Goal: Task Accomplishment & Management: Manage account settings

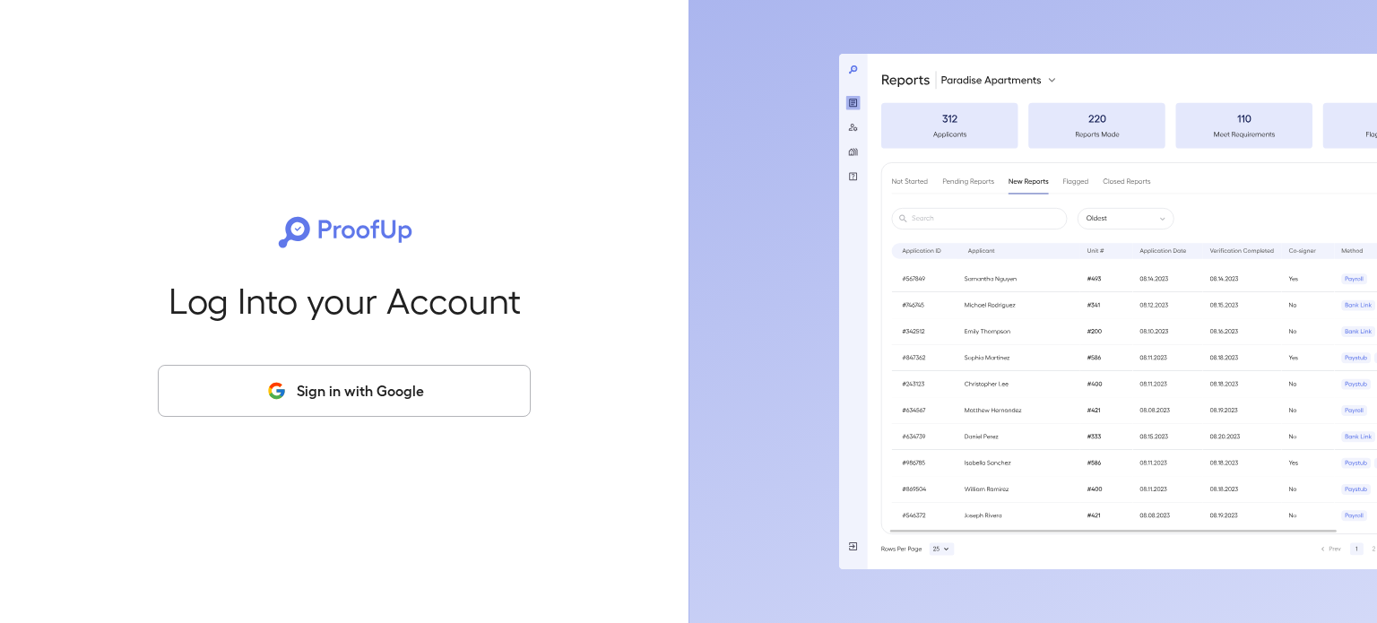
click at [437, 393] on button "Sign in with Google" at bounding box center [344, 391] width 373 height 52
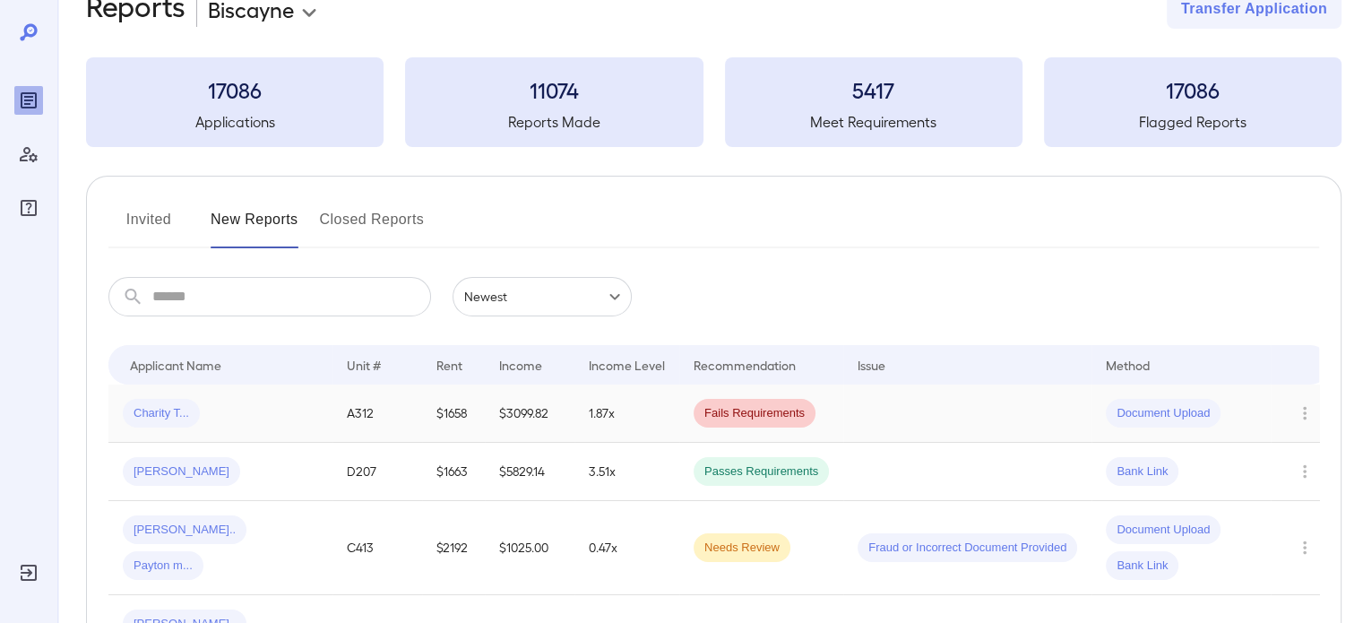
scroll to position [74, 0]
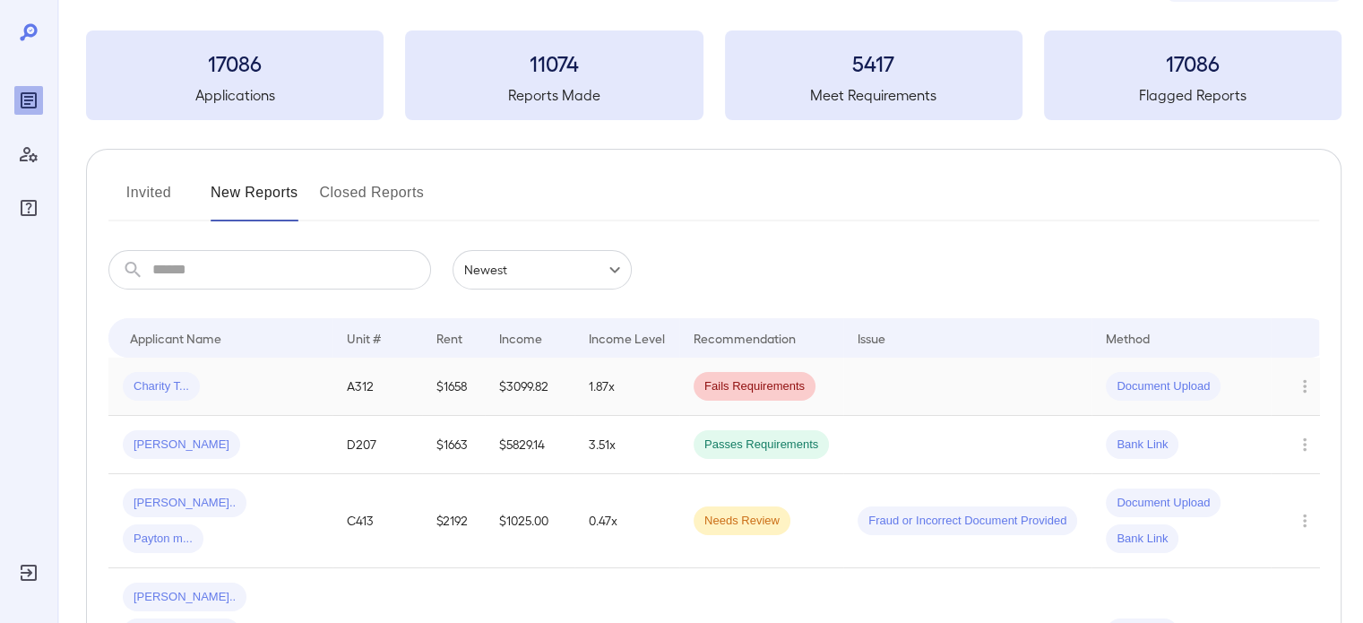
click at [254, 464] on td "[PERSON_NAME]" at bounding box center [220, 445] width 224 height 58
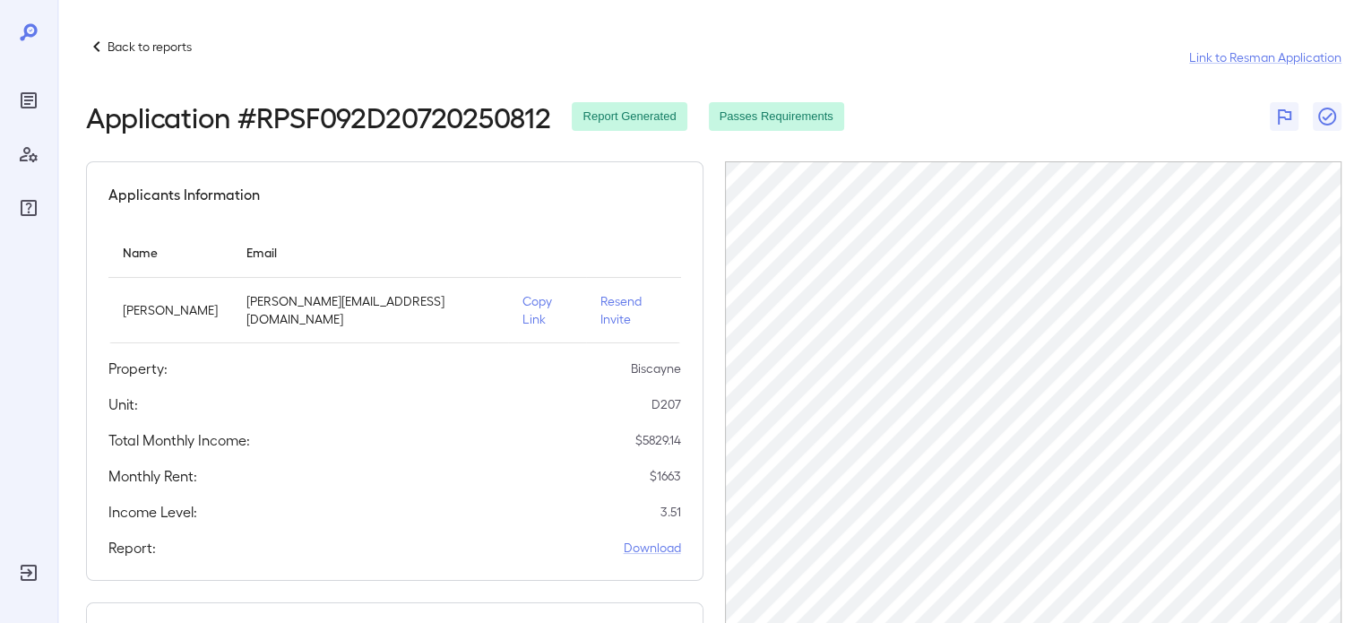
click at [96, 46] on icon at bounding box center [97, 47] width 22 height 22
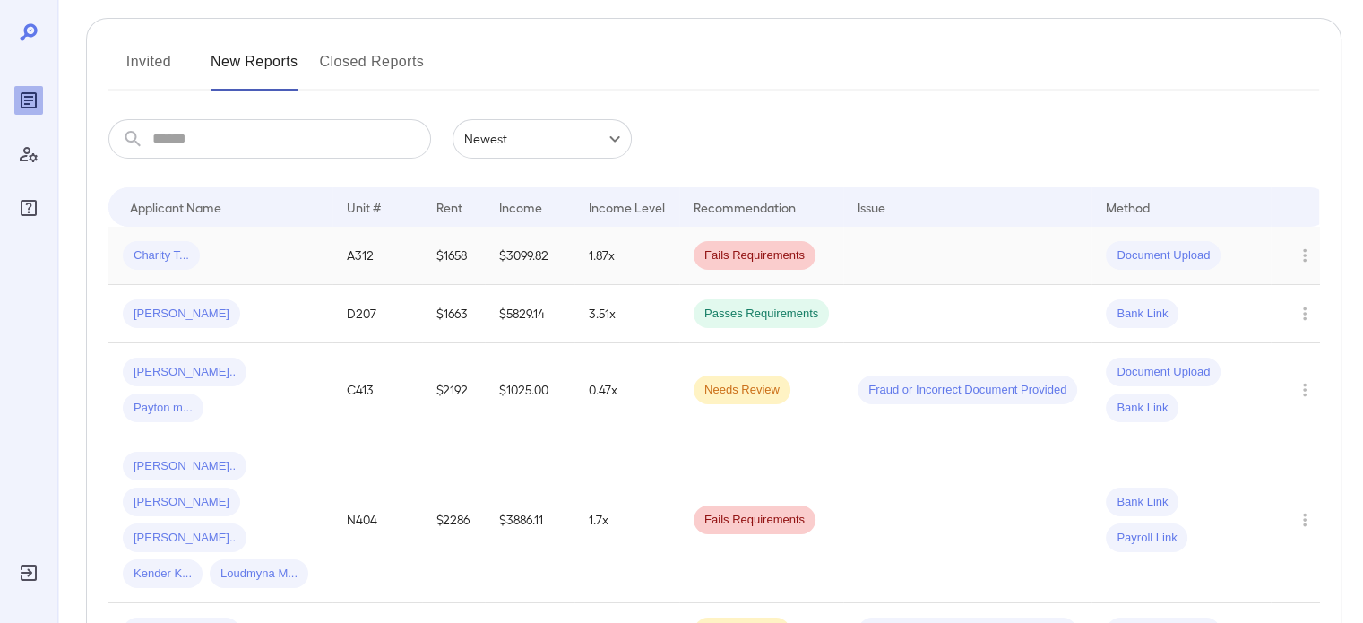
scroll to position [204, 0]
drag, startPoint x: 302, startPoint y: 89, endPoint x: 324, endPoint y: 65, distance: 31.7
click at [324, 65] on button "Closed Reports" at bounding box center [372, 69] width 105 height 43
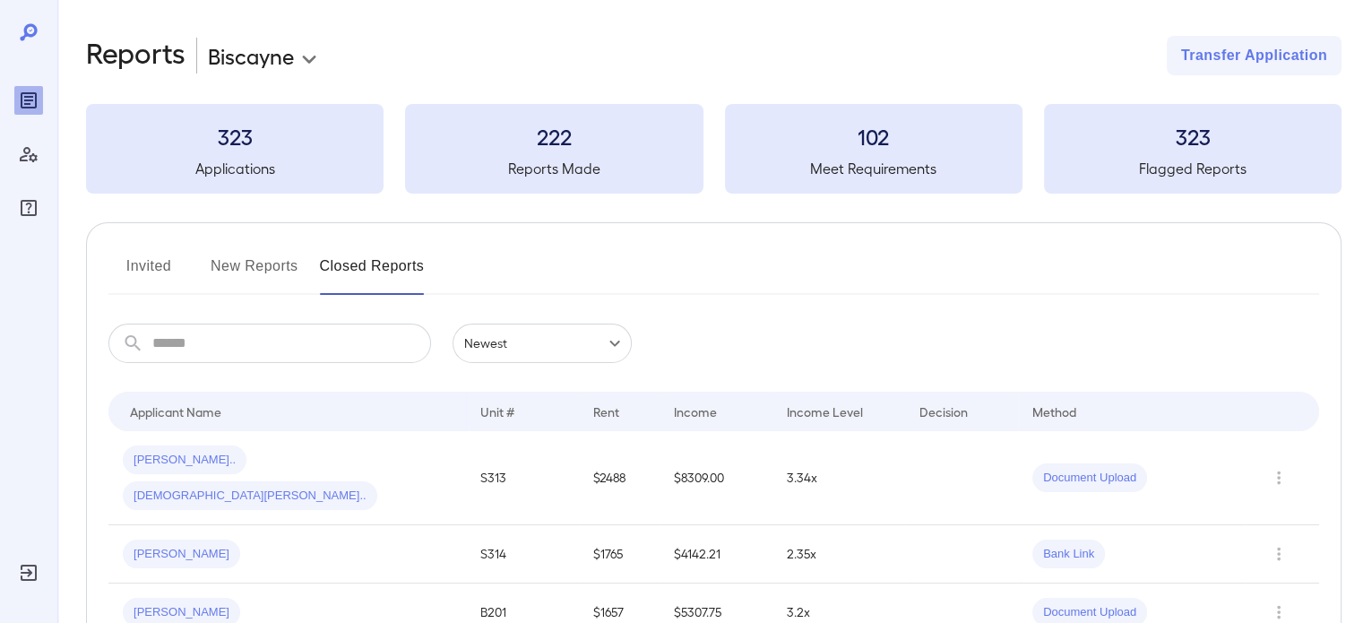
click at [154, 257] on button "Invited" at bounding box center [148, 273] width 81 height 43
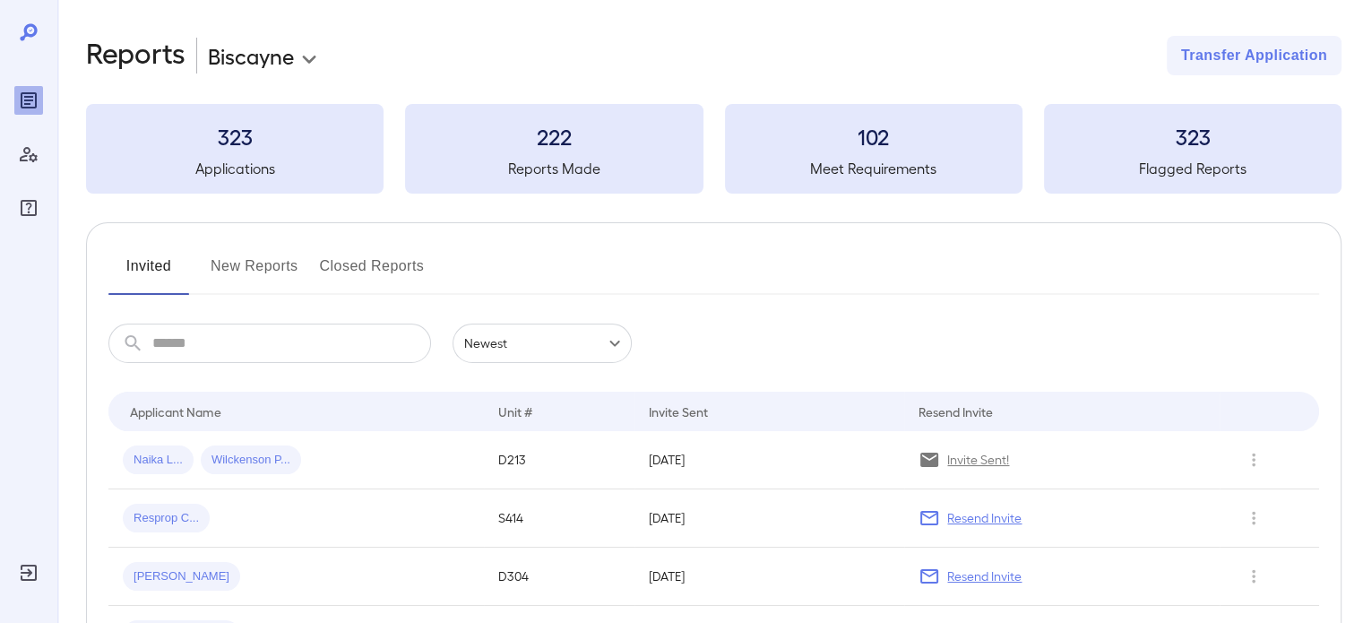
click at [253, 259] on button "New Reports" at bounding box center [255, 273] width 88 height 43
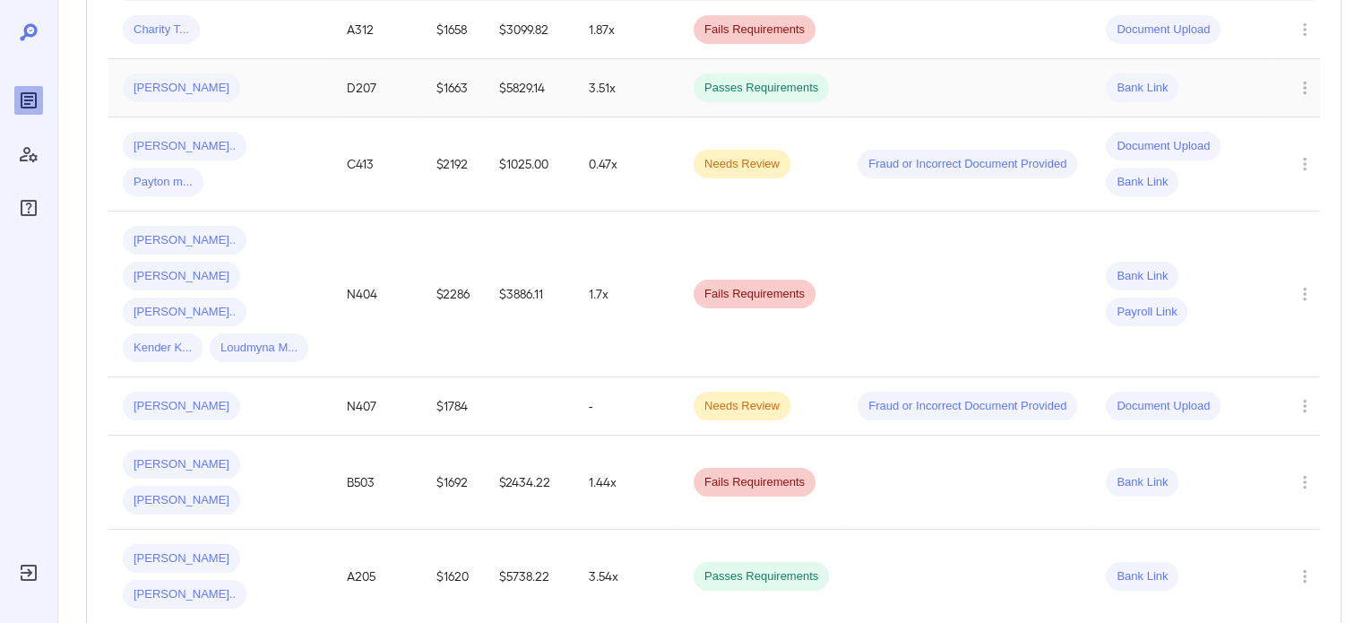
scroll to position [437, 0]
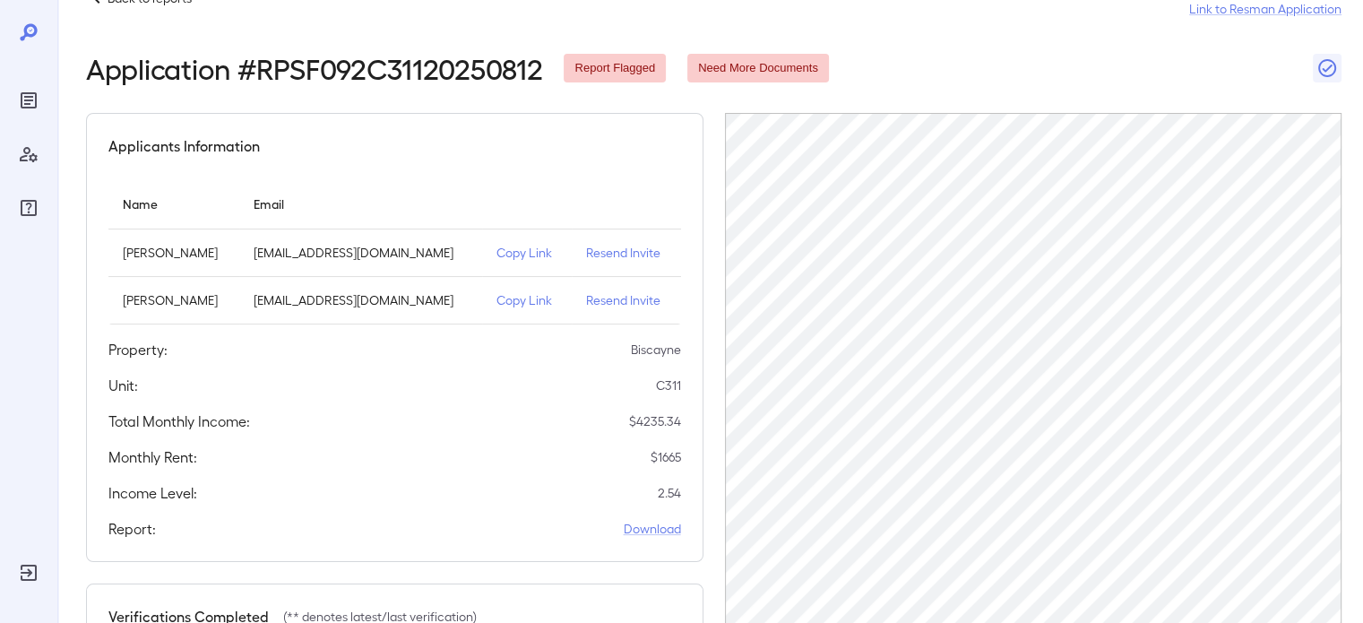
scroll to position [46, 0]
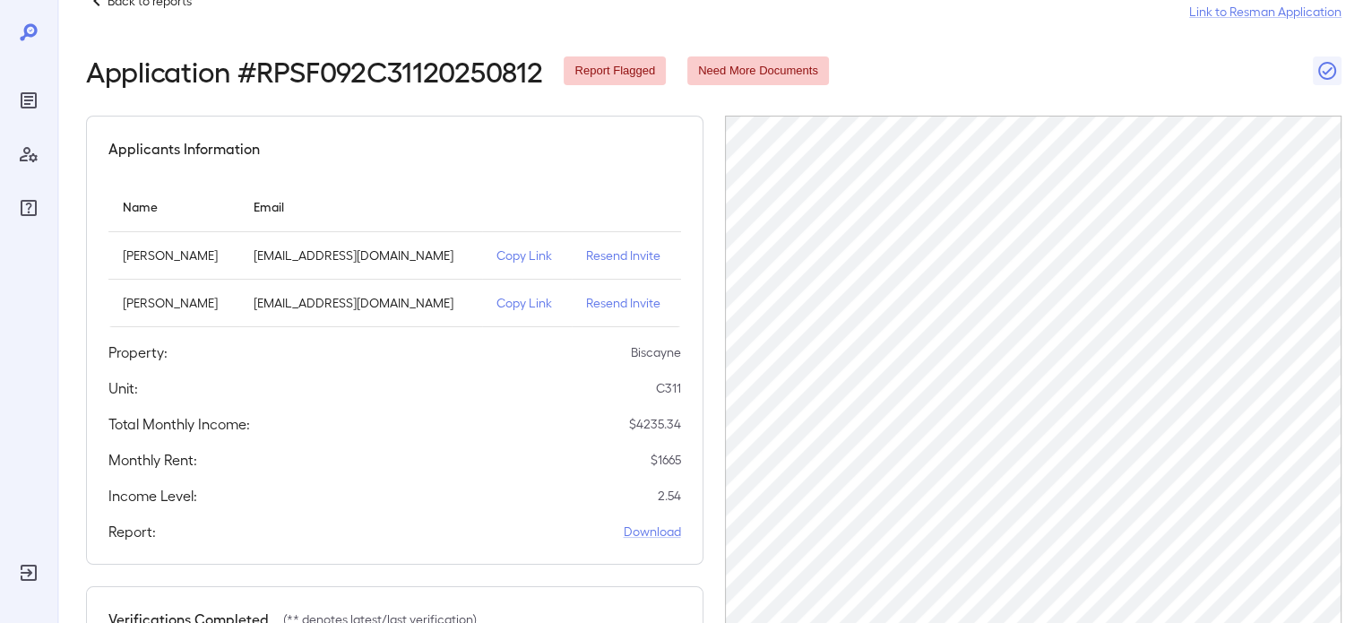
click at [620, 250] on p "Resend Invite" at bounding box center [626, 256] width 81 height 18
